Goal: Task Accomplishment & Management: Use online tool/utility

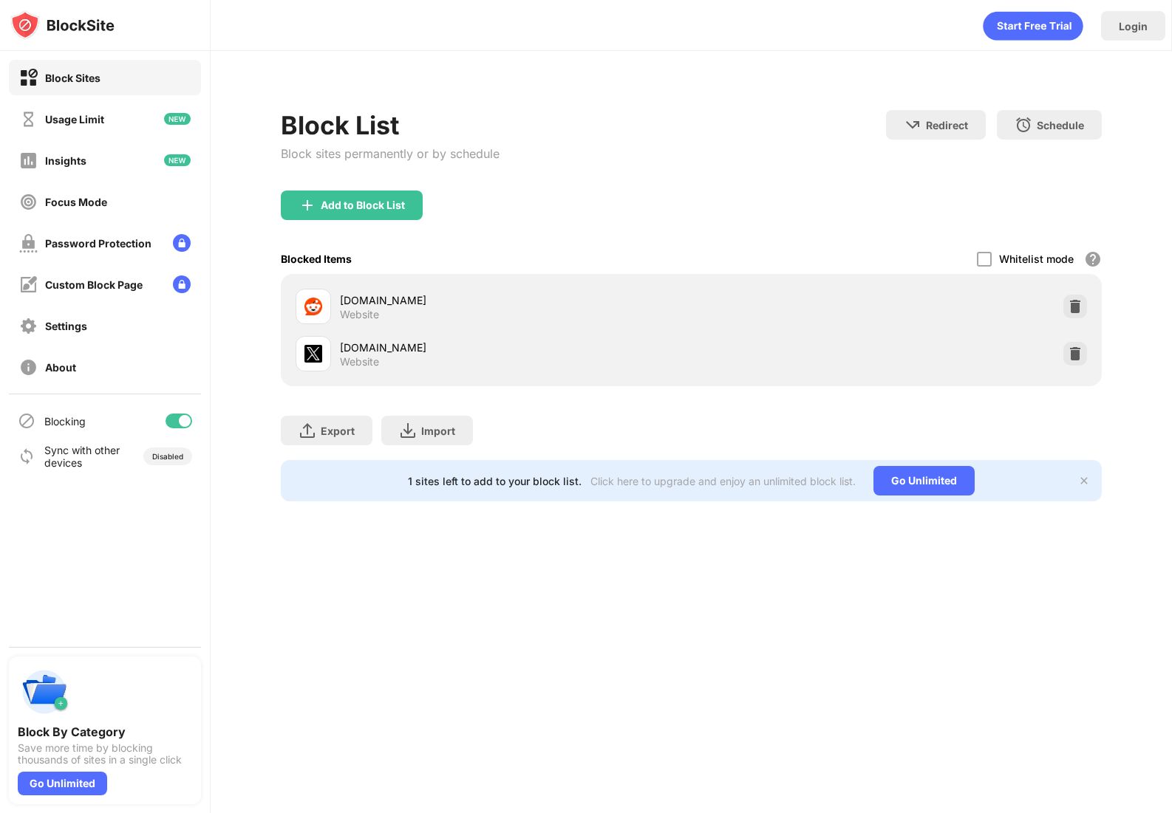
click at [471, 247] on div "Blocked Items Whitelist mode Block all websites except for those in your whitel…" at bounding box center [691, 259] width 821 height 30
click at [177, 419] on div at bounding box center [178, 421] width 27 height 15
click at [507, 208] on div "Add to Block List" at bounding box center [691, 217] width 821 height 53
